Goal: Task Accomplishment & Management: Manage account settings

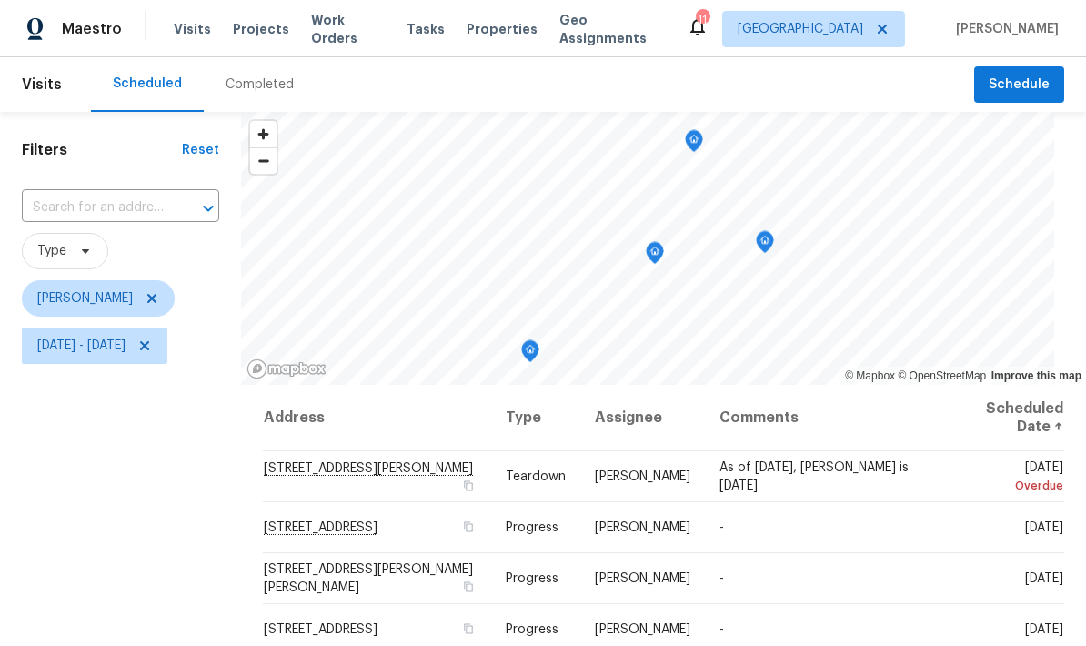
click at [189, 35] on span "Visits" at bounding box center [192, 29] width 37 height 18
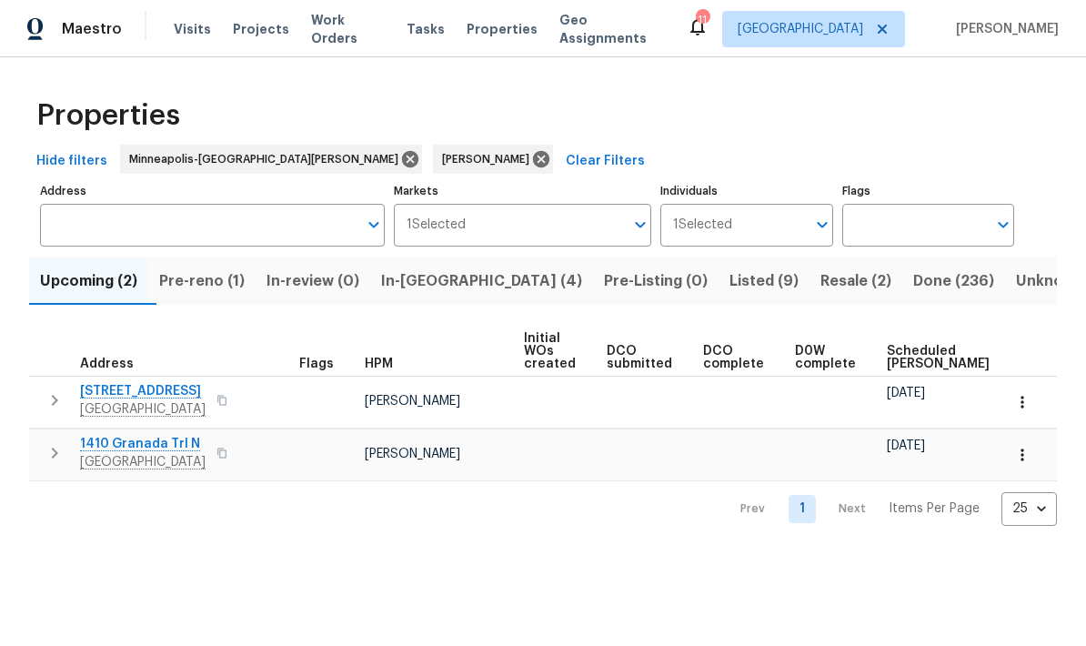
click at [233, 289] on span "Pre-reno (1)" at bounding box center [202, 280] width 86 height 25
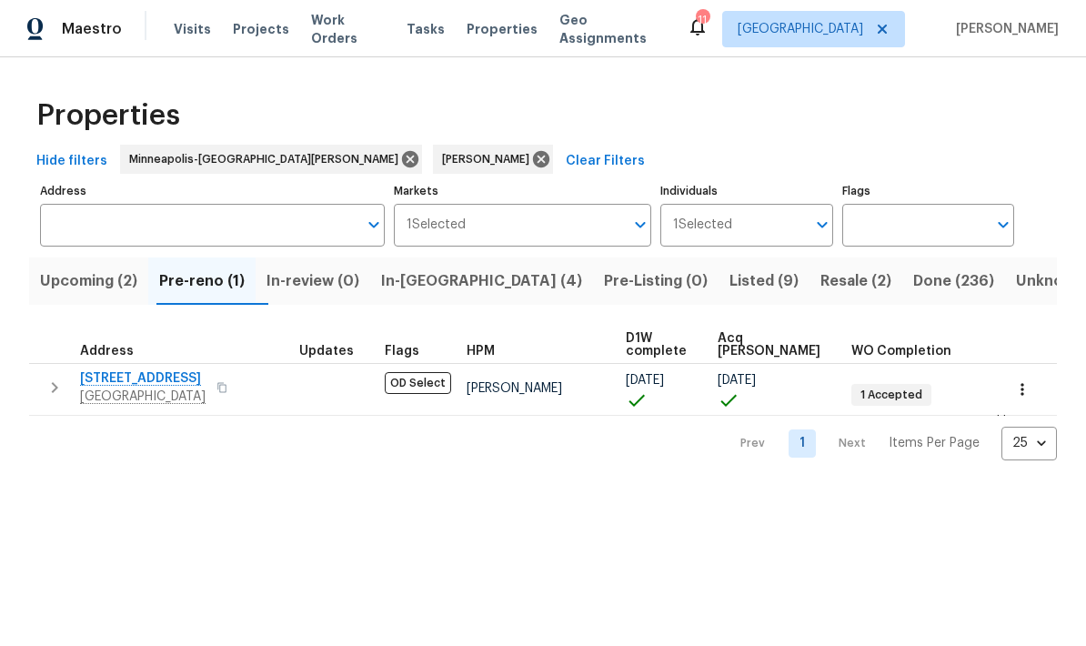
click at [458, 283] on span "In-reno (4)" at bounding box center [481, 280] width 201 height 25
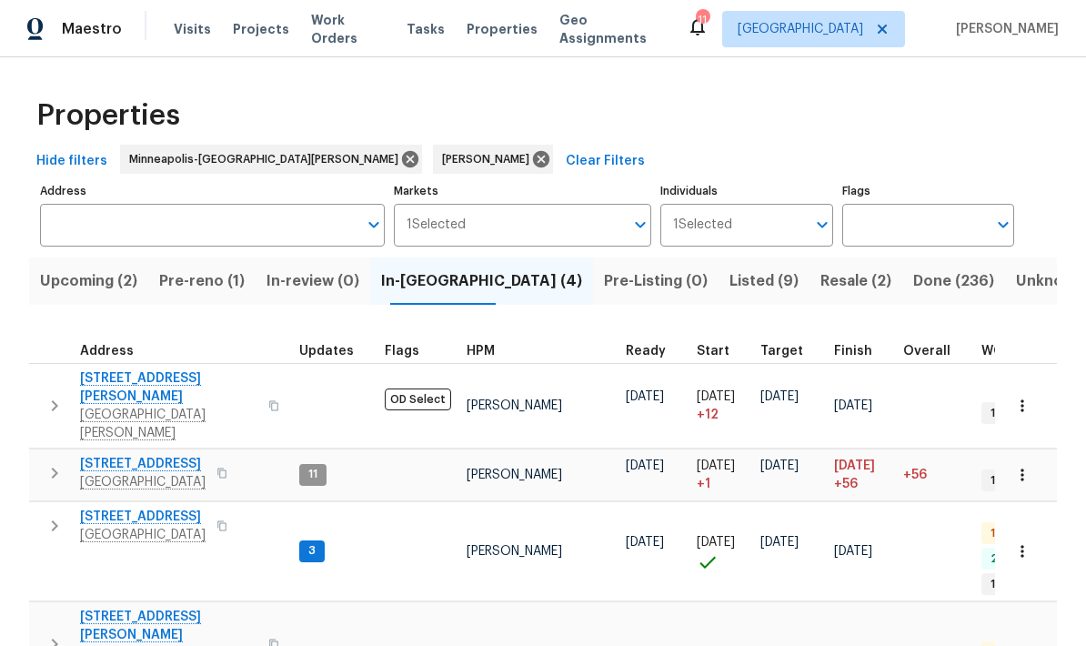
click at [46, 462] on icon "button" at bounding box center [55, 473] width 22 height 22
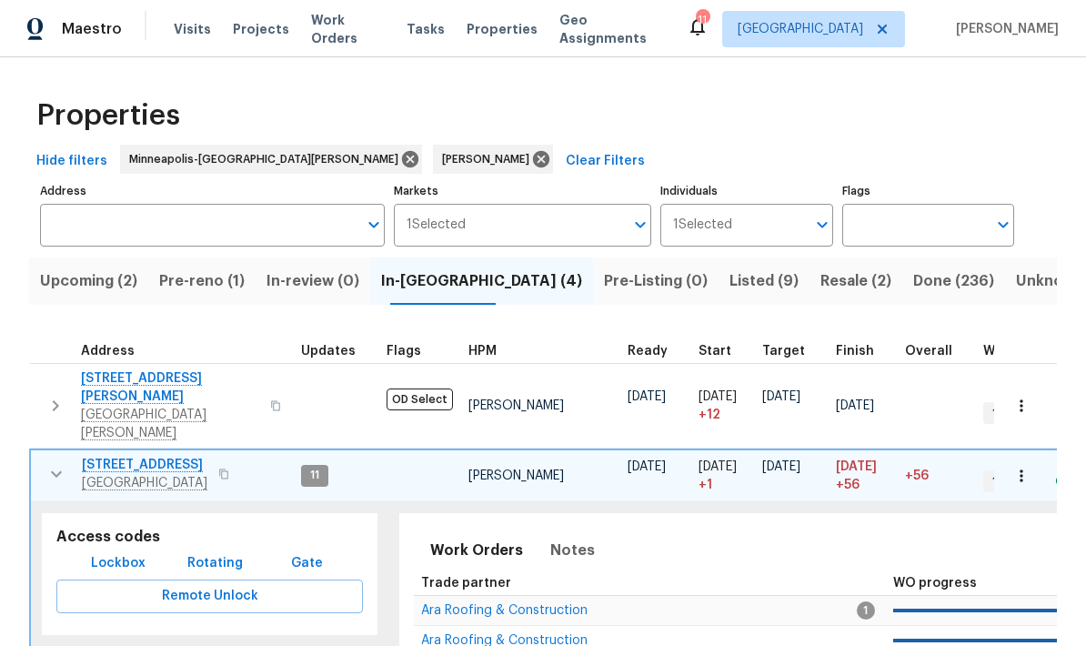
click at [86, 260] on button "Upcoming (2)" at bounding box center [88, 280] width 119 height 47
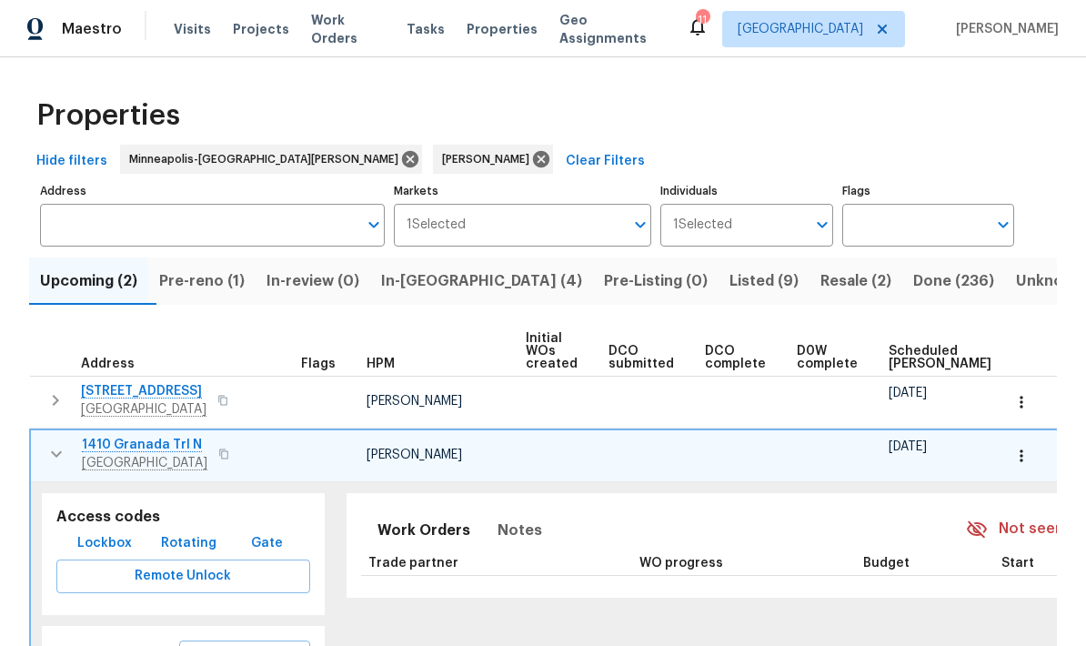
click at [700, 600] on div "Work Orders Notes Not seen today Mark Seen Trade partner WO progress Budget Sta…" at bounding box center [792, 636] width 913 height 309
click at [165, 277] on button "Pre-reno (1)" at bounding box center [201, 280] width 107 height 47
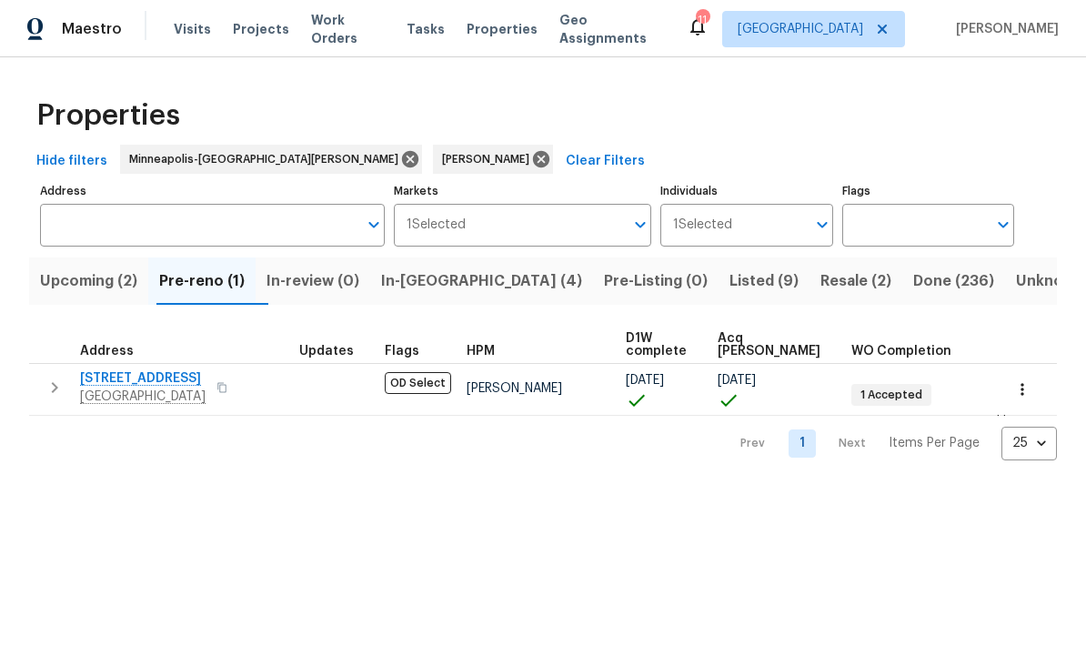
click at [354, 277] on span "In-review (0)" at bounding box center [313, 280] width 93 height 25
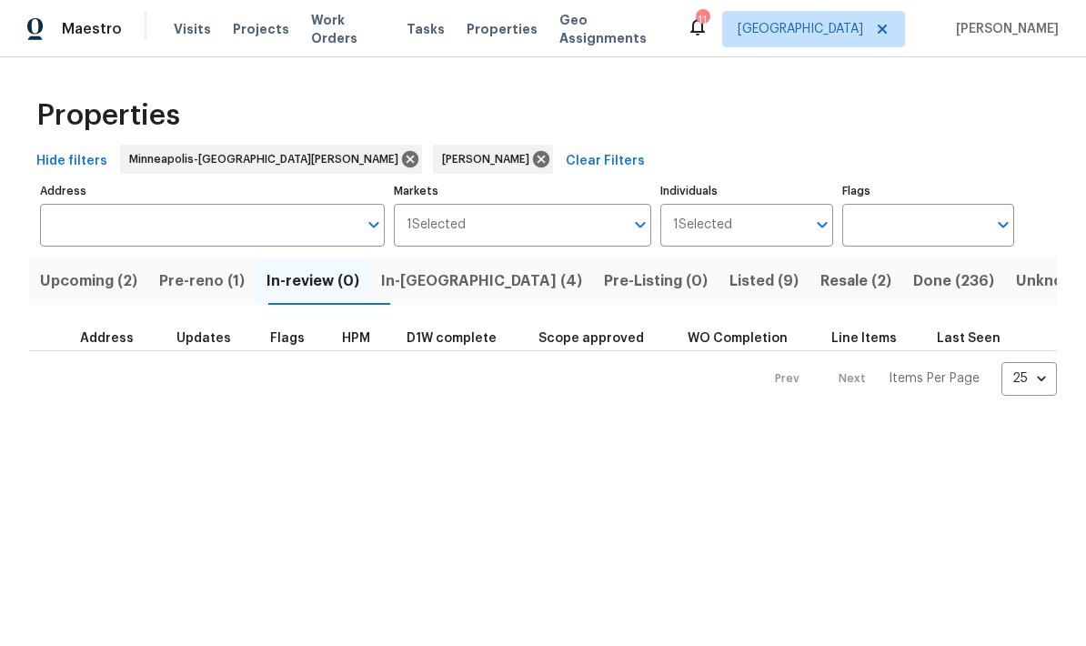
click at [466, 279] on span "In-reno (4)" at bounding box center [481, 280] width 201 height 25
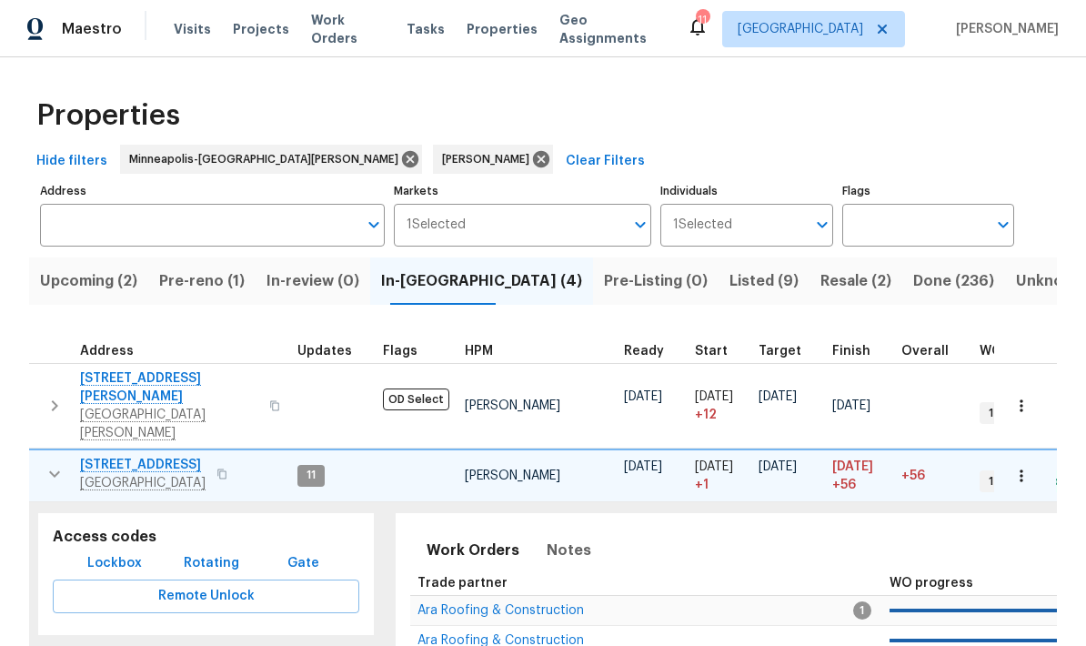
scroll to position [12, 4]
click at [53, 463] on icon "button" at bounding box center [55, 474] width 22 height 22
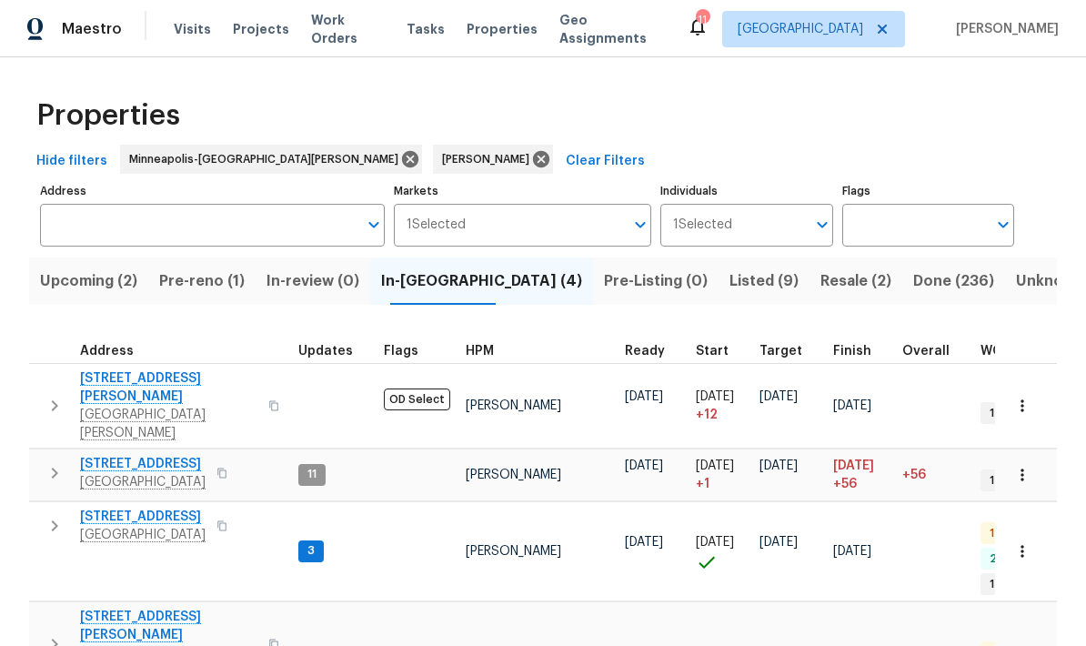
scroll to position [0, 1]
